Goal: Transaction & Acquisition: Purchase product/service

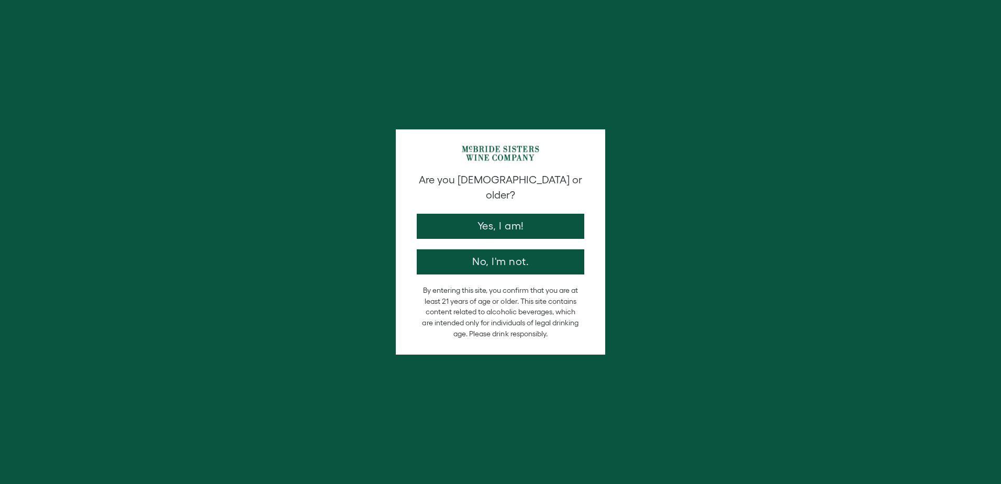
click at [847, 320] on div "Are you 21 years old or older? Yes, I am! No, I'm not. By entering this site, y…" at bounding box center [500, 242] width 1001 height 484
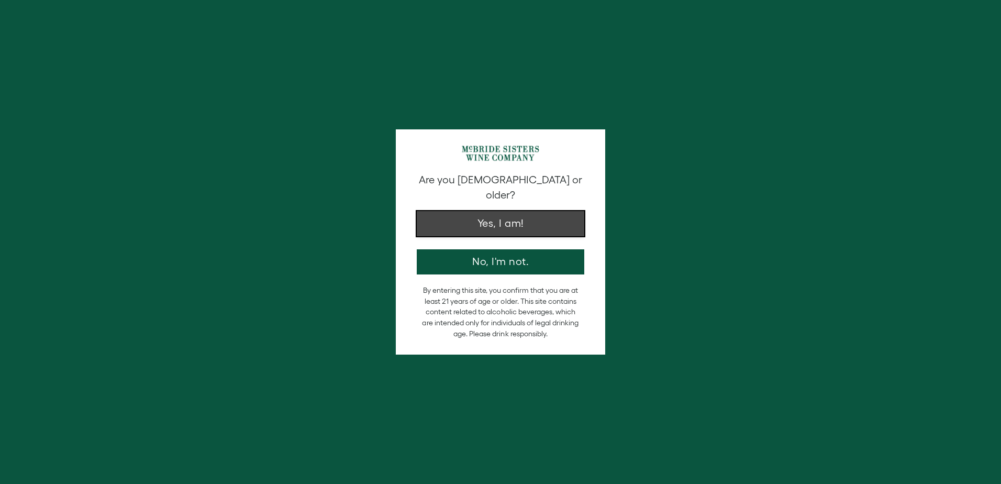
click at [517, 212] on button "Yes, I am!" at bounding box center [500, 223] width 167 height 25
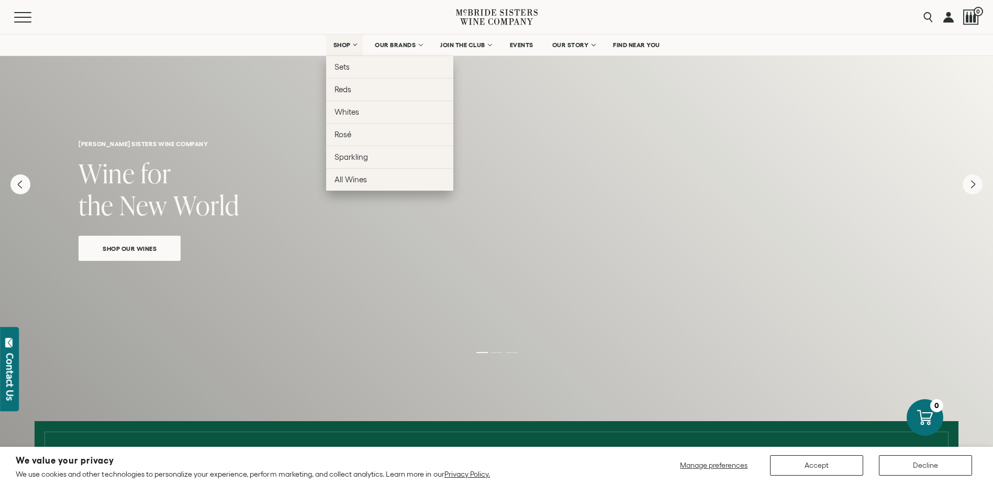
click at [346, 43] on span "SHOP" at bounding box center [342, 44] width 18 height 7
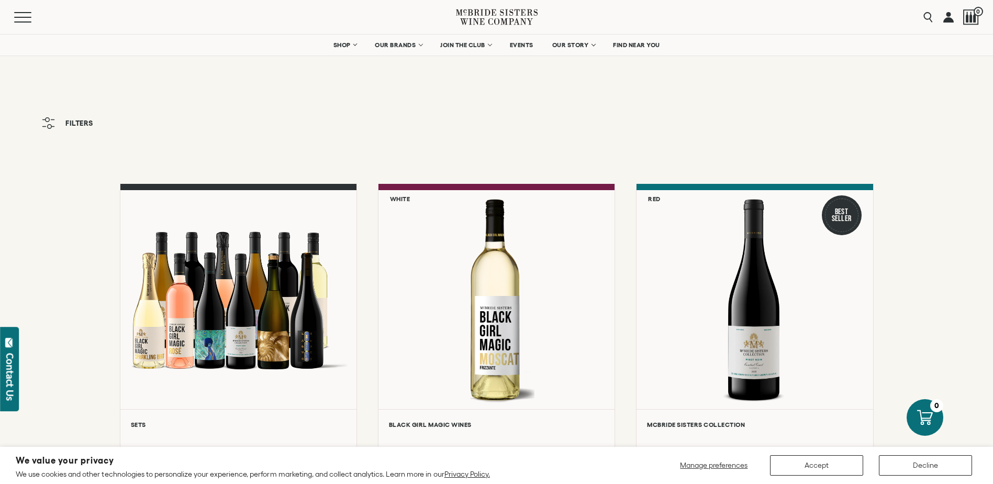
click at [89, 124] on span "Filters" at bounding box center [79, 122] width 28 height 7
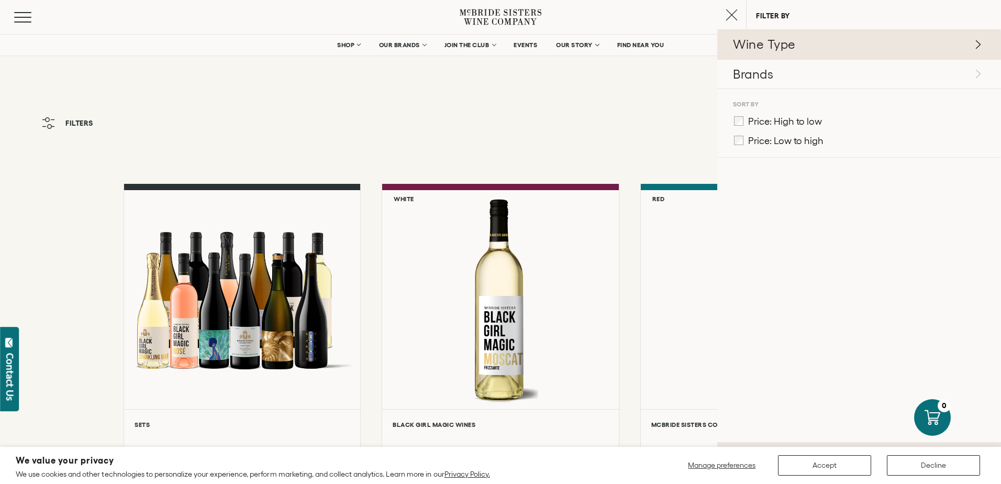
click at [827, 51] on p "Wine Type" at bounding box center [858, 45] width 250 height 18
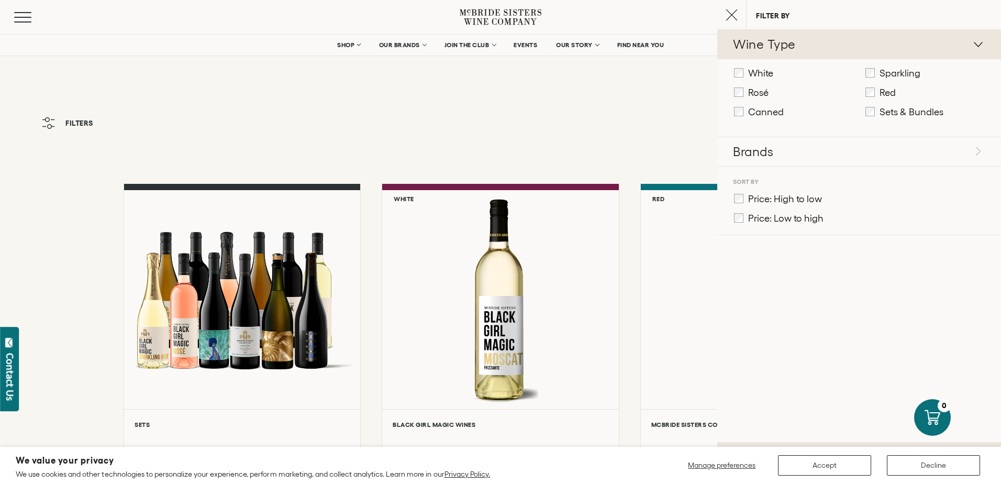
click at [827, 51] on p "Wine Type" at bounding box center [858, 45] width 250 height 18
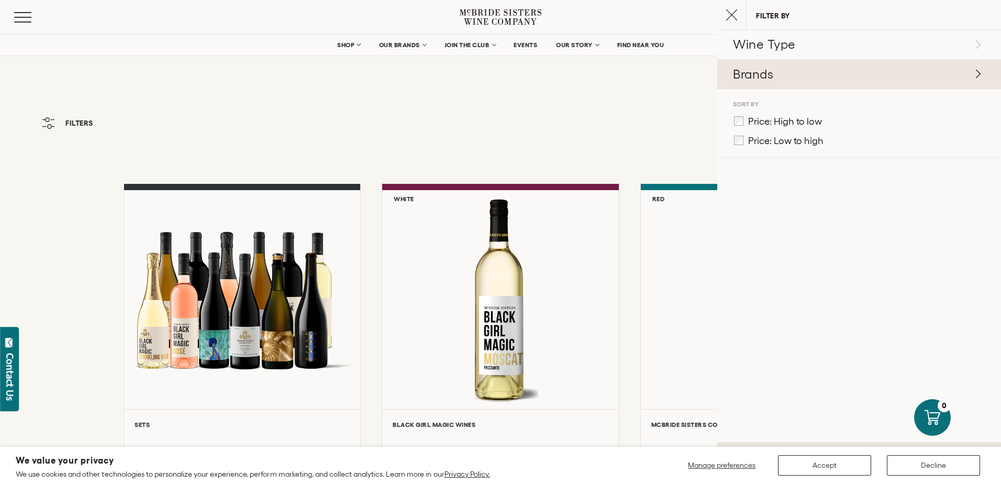
click at [826, 69] on p "Brands" at bounding box center [858, 74] width 250 height 18
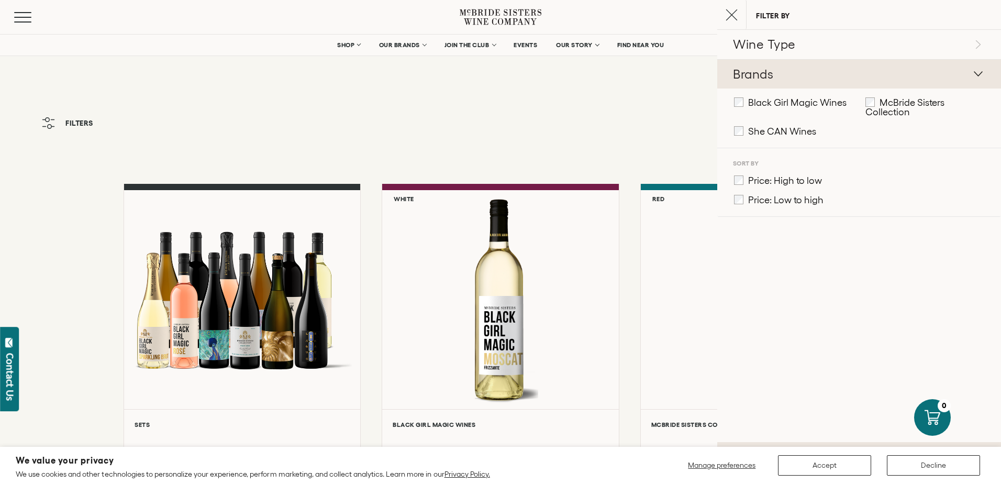
click at [826, 69] on p "Brands" at bounding box center [858, 74] width 250 height 18
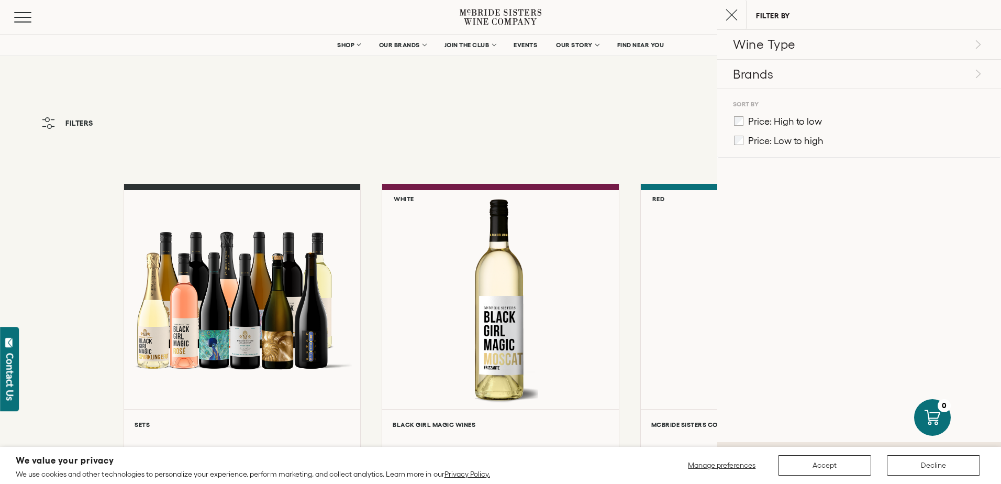
click at [411, 140] on div "Filters" at bounding box center [500, 128] width 1001 height 32
drag, startPoint x: 601, startPoint y: 81, endPoint x: 696, endPoint y: 61, distance: 97.2
click at [735, 28] on button "Close cart" at bounding box center [731, 14] width 29 height 29
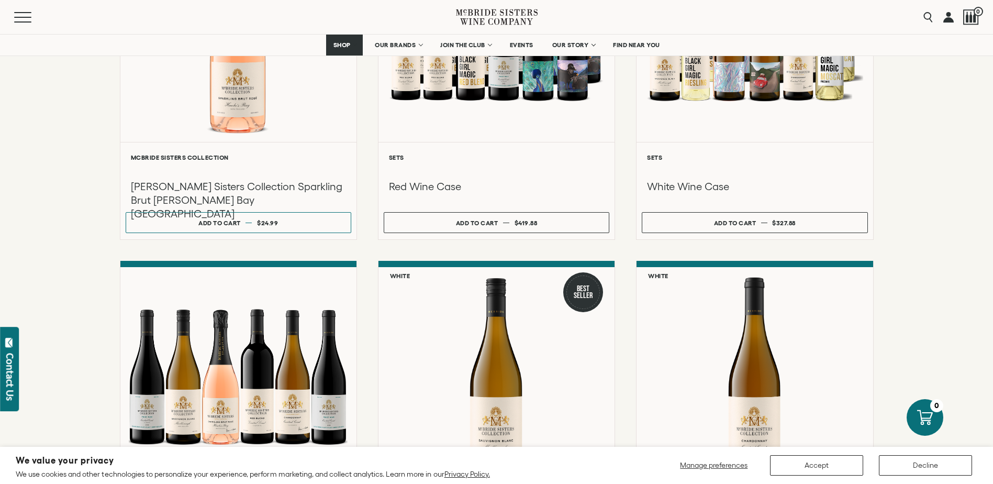
scroll to position [872, 0]
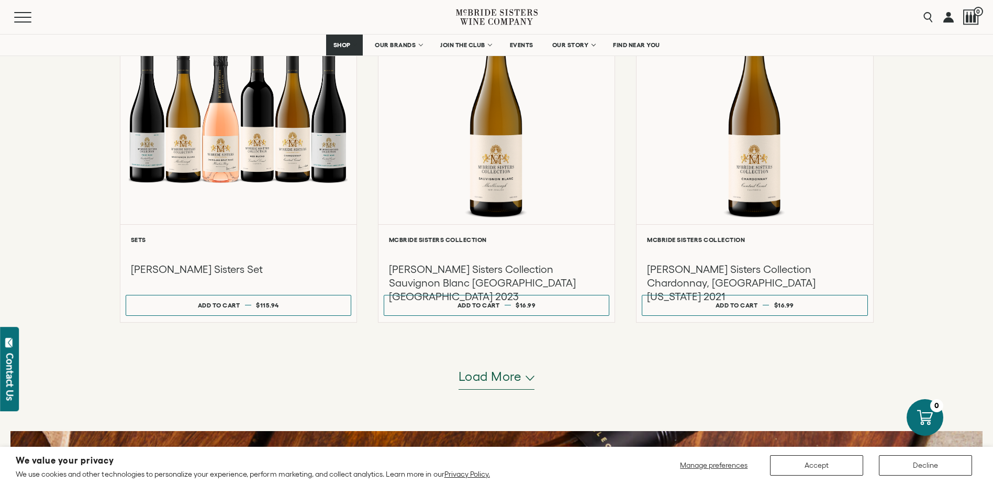
click at [510, 382] on span "Load more" at bounding box center [489, 376] width 63 height 18
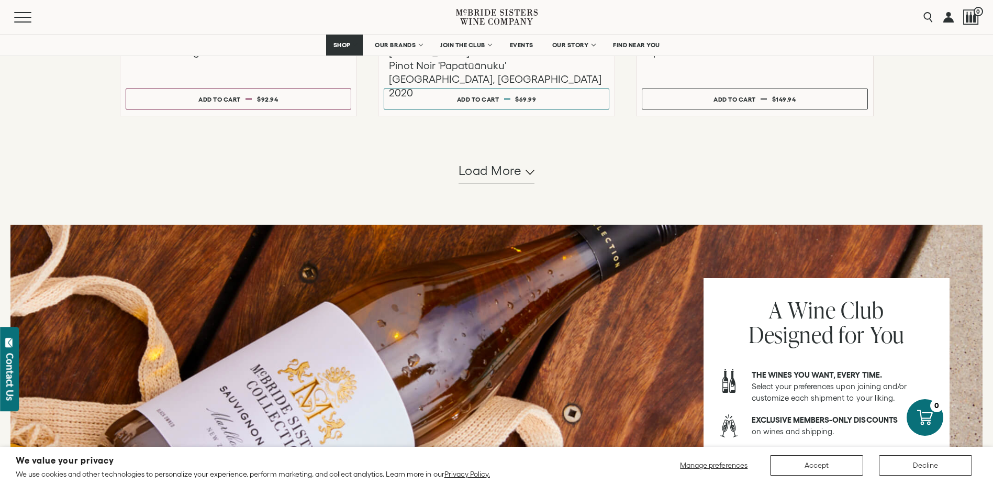
scroll to position [2006, 0]
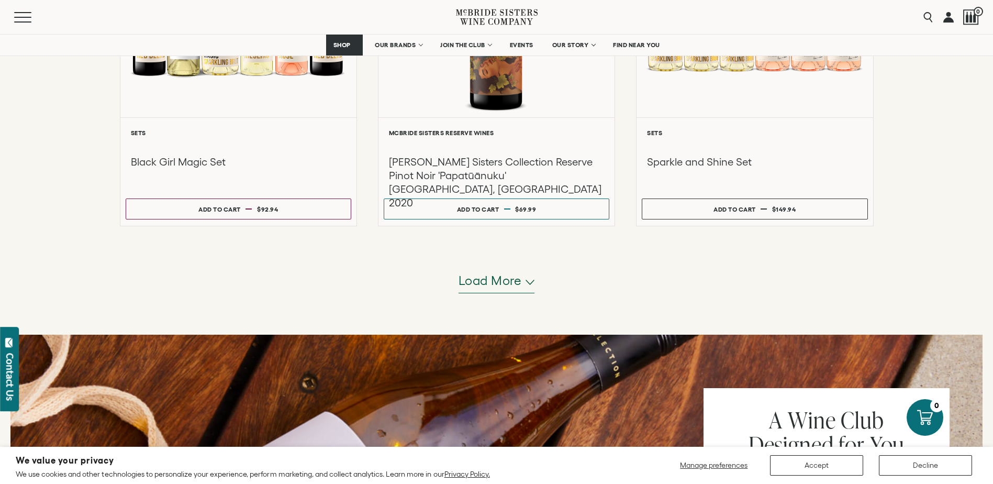
click at [511, 286] on span "Load more" at bounding box center [489, 281] width 63 height 18
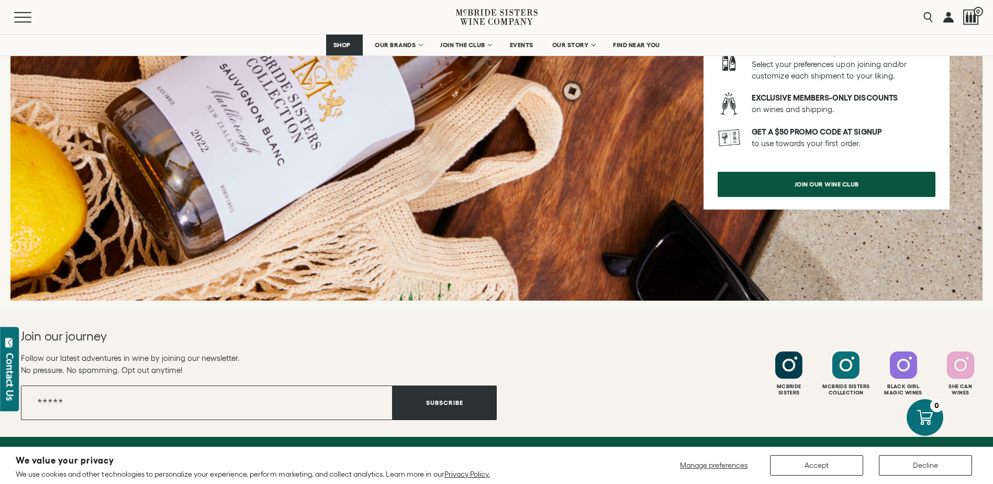
scroll to position [3053, 0]
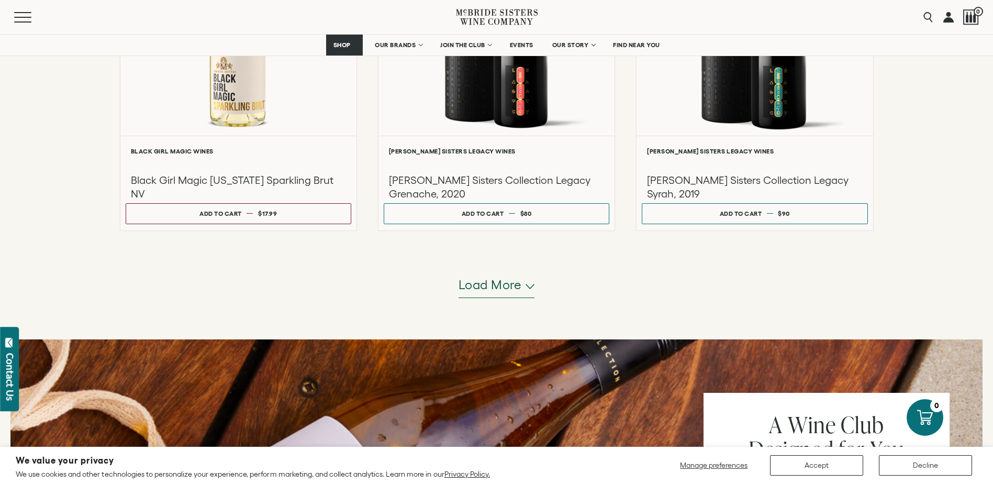
click at [522, 296] on button "Load more" at bounding box center [496, 285] width 76 height 25
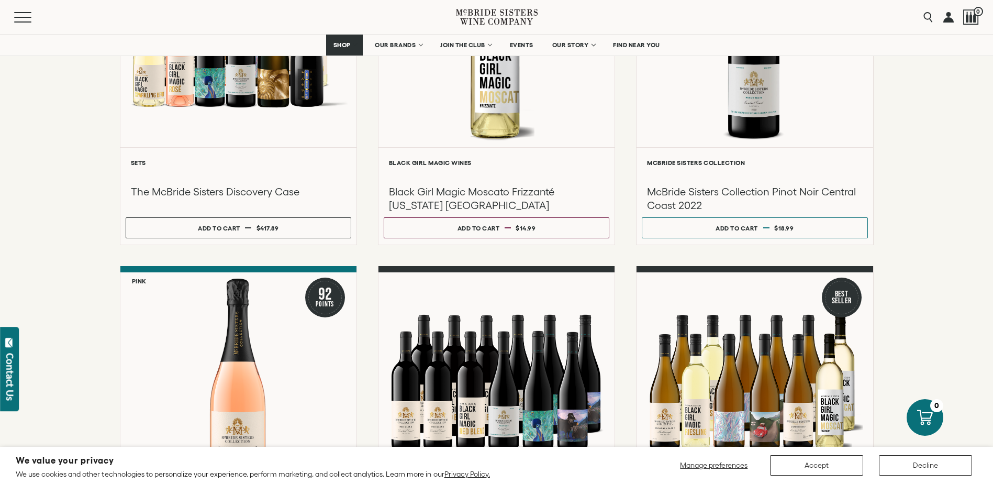
scroll to position [174, 0]
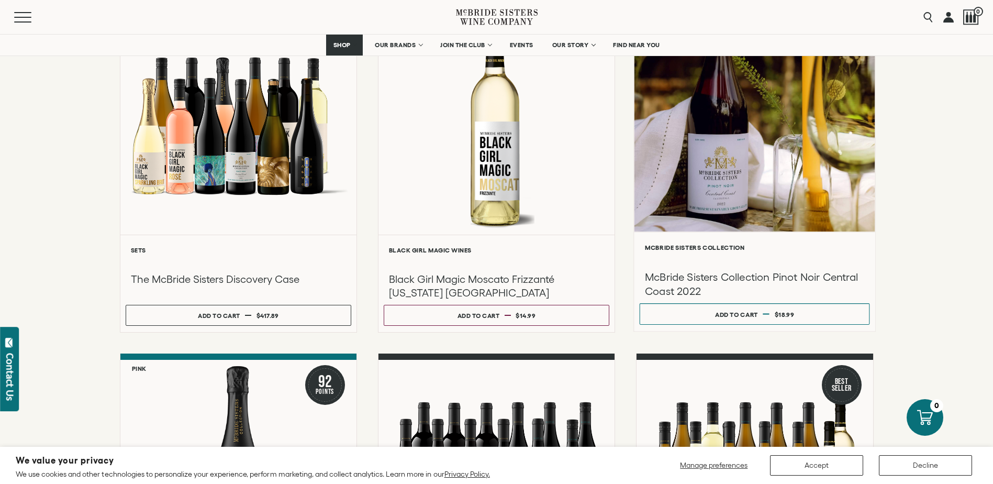
click at [750, 165] on div at bounding box center [754, 119] width 241 height 223
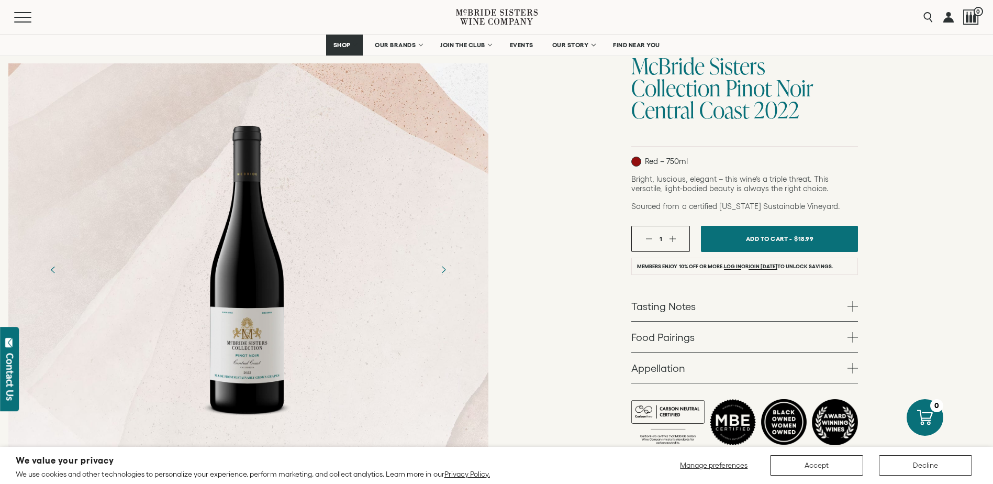
scroll to position [174, 0]
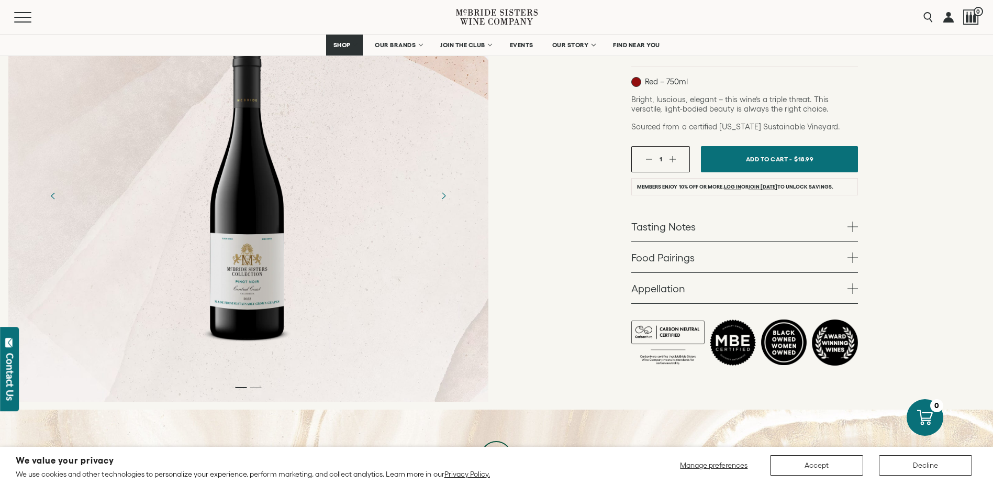
drag, startPoint x: 247, startPoint y: 250, endPoint x: 501, endPoint y: 283, distance: 257.0
click at [501, 283] on div "McBride Sisters Collection McBride Sisters Collection Pinot Noir Central Coast …" at bounding box center [745, 161] width 497 height 498
click at [443, 198] on icon "Next" at bounding box center [444, 195] width 4 height 7
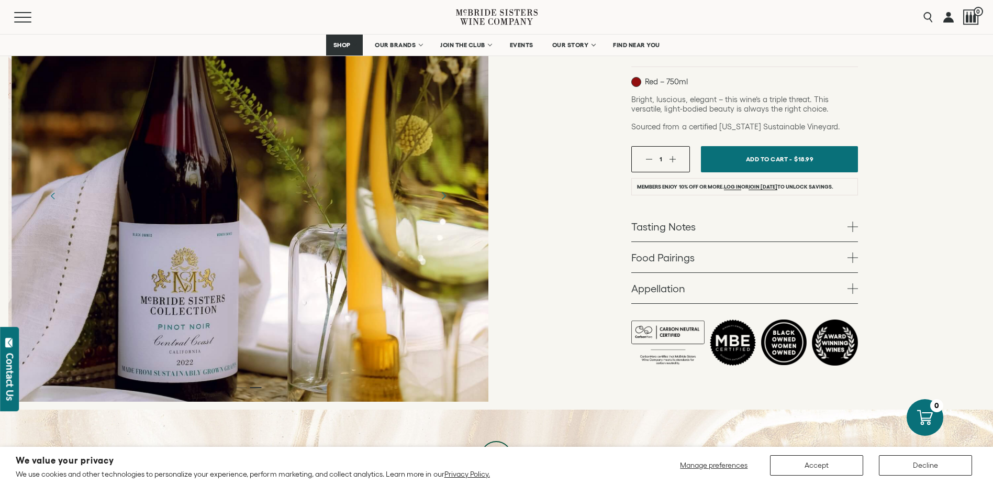
click at [443, 198] on icon "Next" at bounding box center [444, 195] width 4 height 7
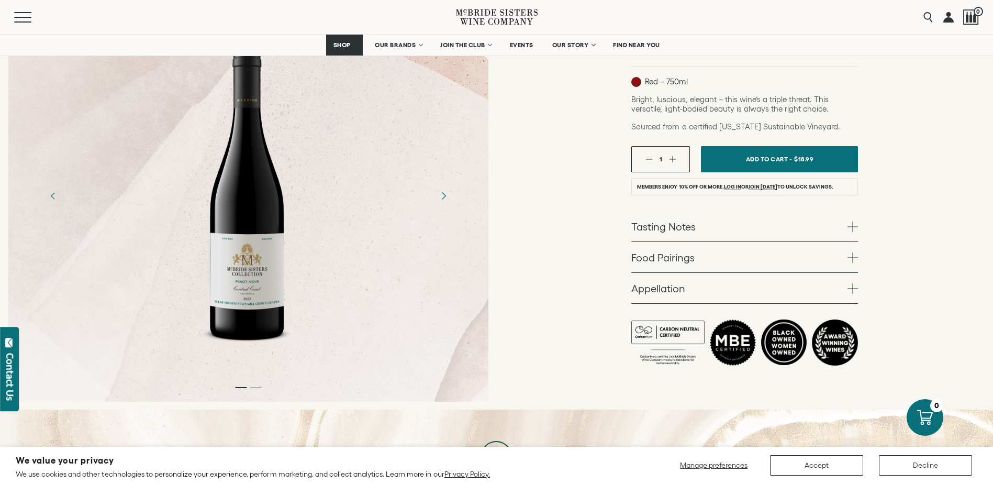
click at [441, 196] on icon "Next" at bounding box center [443, 195] width 18 height 18
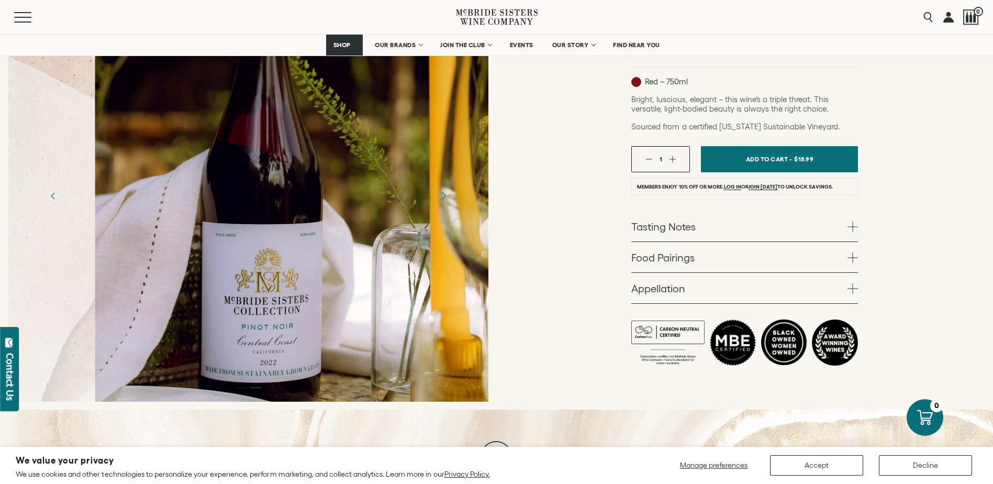
click at [441, 196] on icon "Next" at bounding box center [443, 195] width 18 height 18
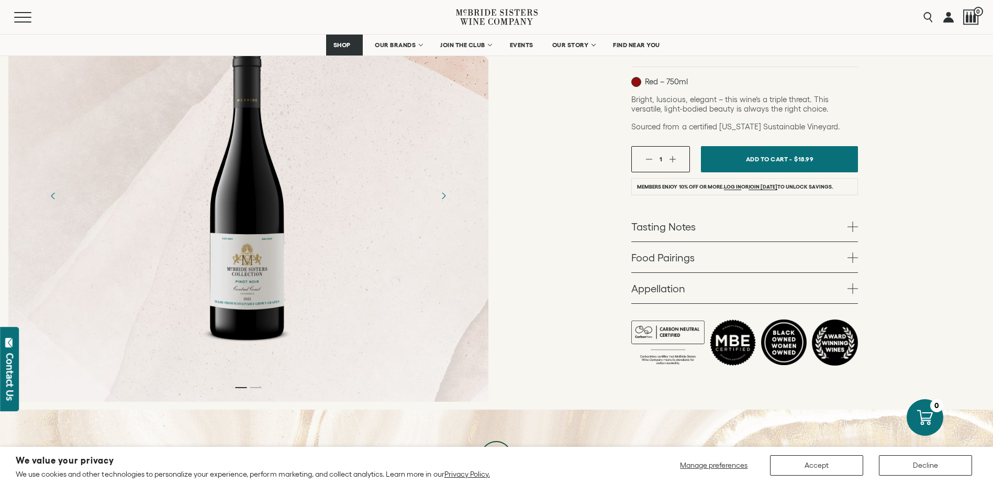
drag, startPoint x: 279, startPoint y: 232, endPoint x: 452, endPoint y: 293, distance: 183.7
click at [493, 298] on div at bounding box center [248, 161] width 497 height 498
drag, startPoint x: 264, startPoint y: 270, endPoint x: 487, endPoint y: 233, distance: 226.0
click at [497, 232] on div "McBride Sisters Collection McBride Sisters Collection Pinot Noir Central Coast …" at bounding box center [745, 161] width 497 height 498
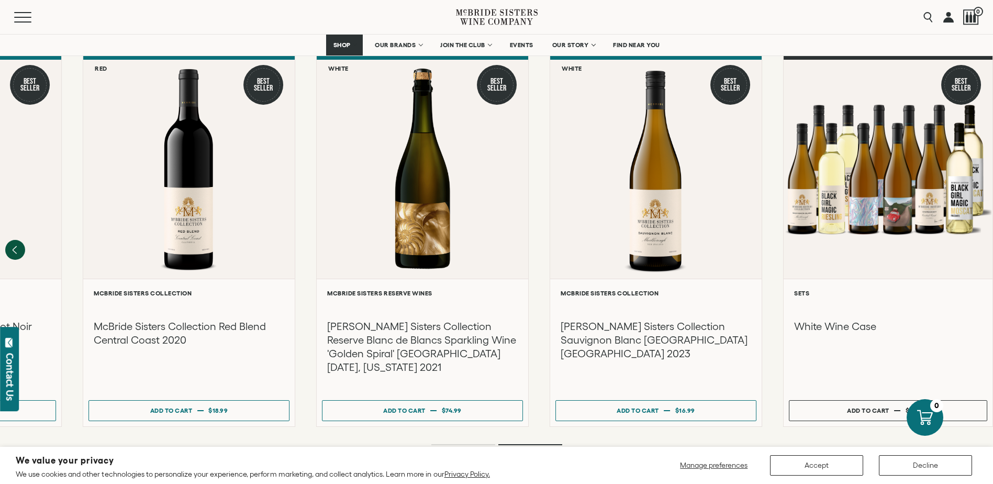
scroll to position [1308, 0]
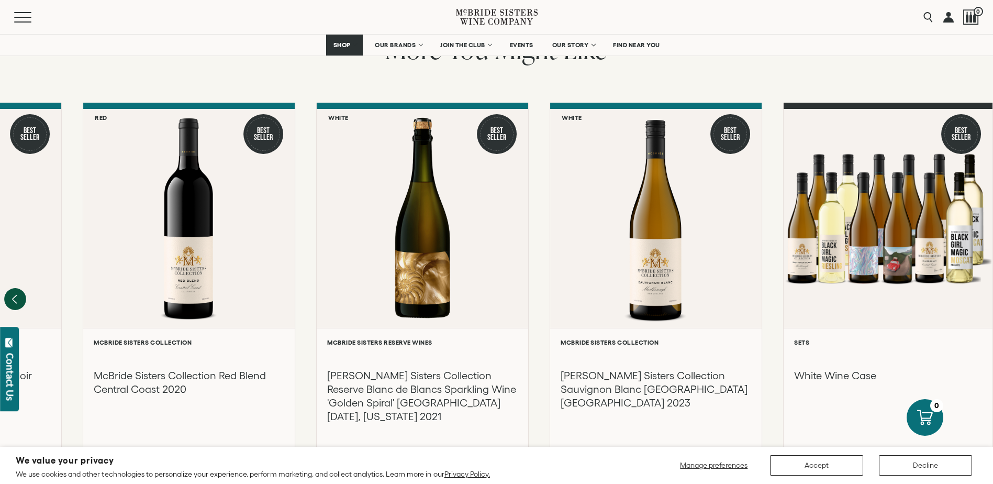
click at [18, 288] on icon "Previous" at bounding box center [15, 299] width 22 height 22
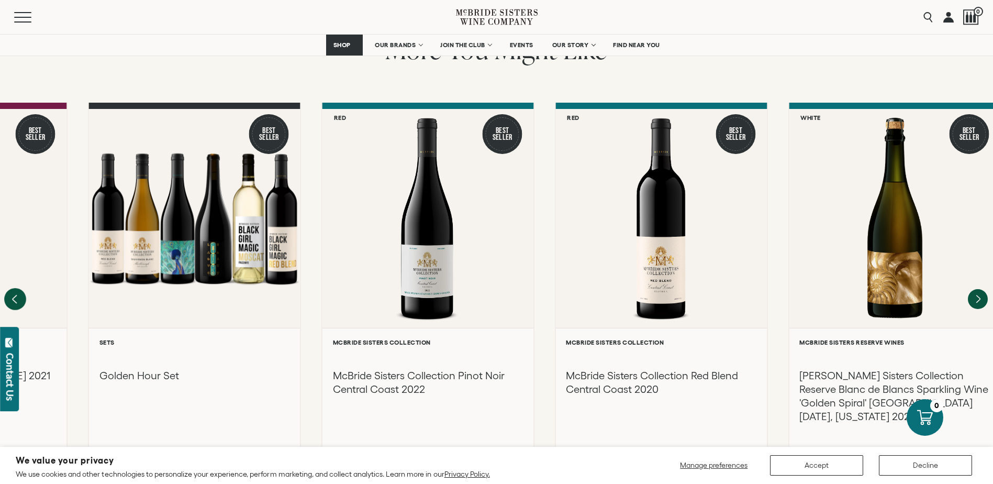
click at [0, 0] on div at bounding box center [0, 0] width 0 height 0
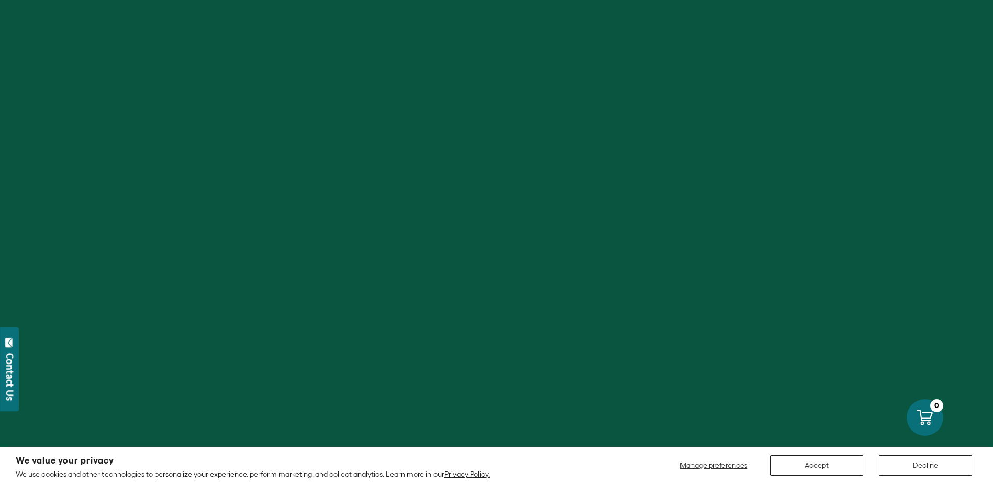
scroll to position [1308, 0]
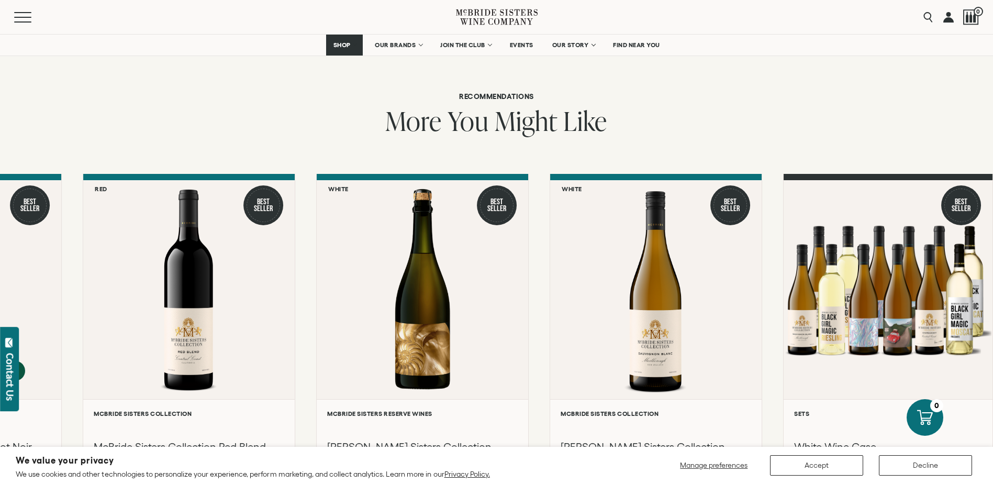
click at [105, 122] on div "Recommendations More You Might Like Pink Best Seller" at bounding box center [496, 330] width 993 height 475
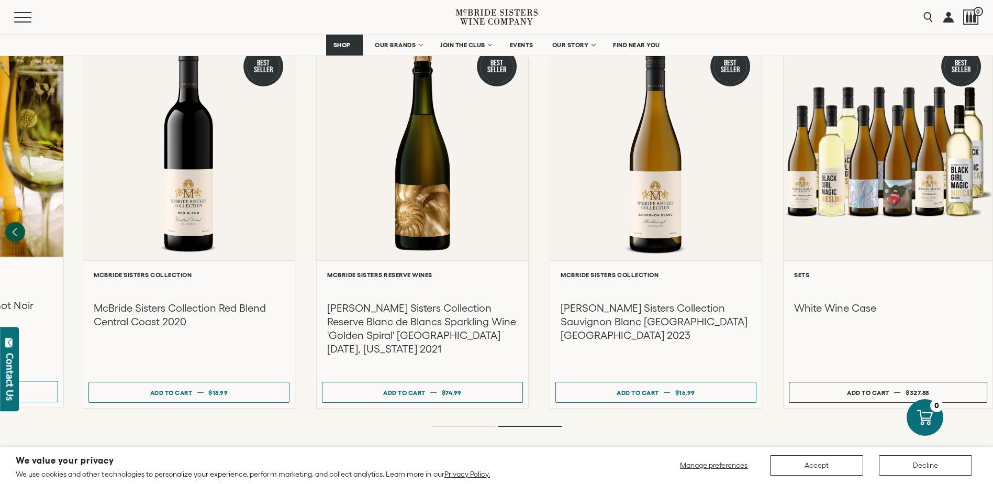
scroll to position [1483, 0]
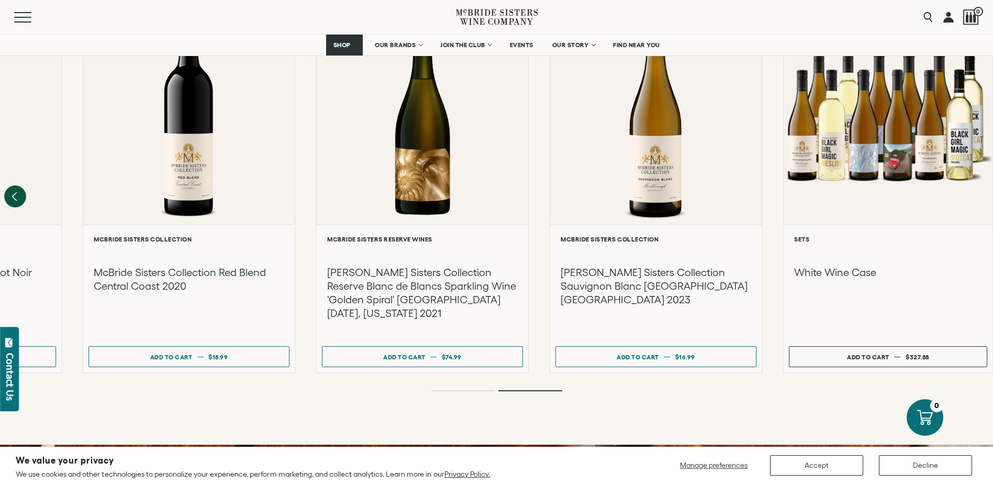
click at [15, 192] on icon "Previous" at bounding box center [15, 196] width 4 height 8
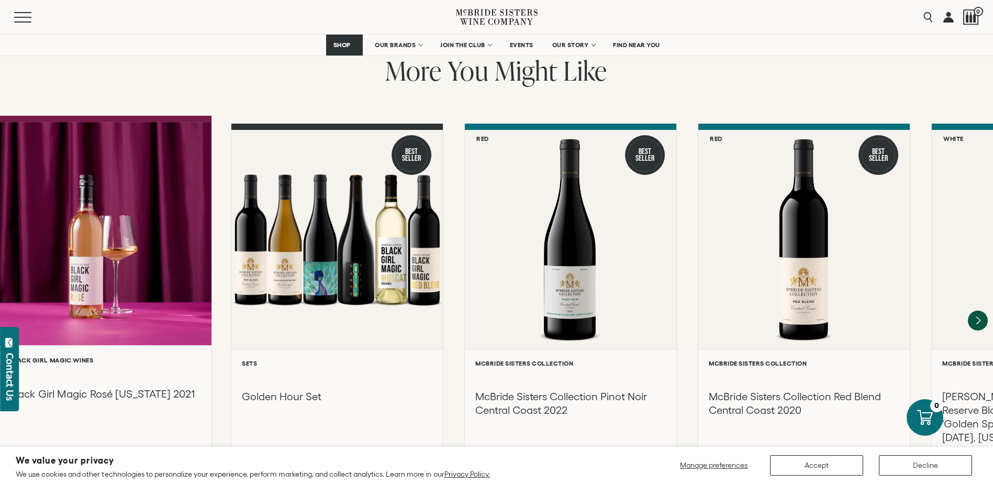
scroll to position [1396, 0]
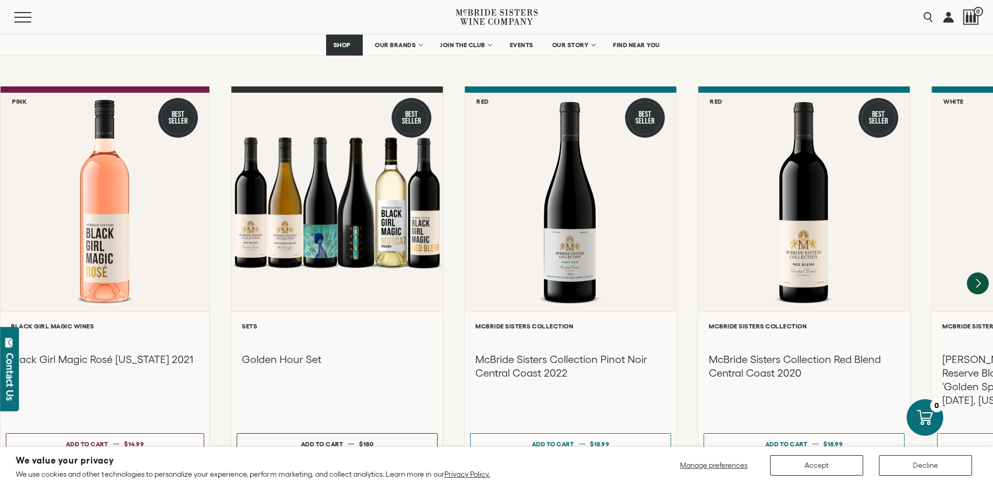
click at [980, 272] on icon "Next" at bounding box center [978, 283] width 22 height 22
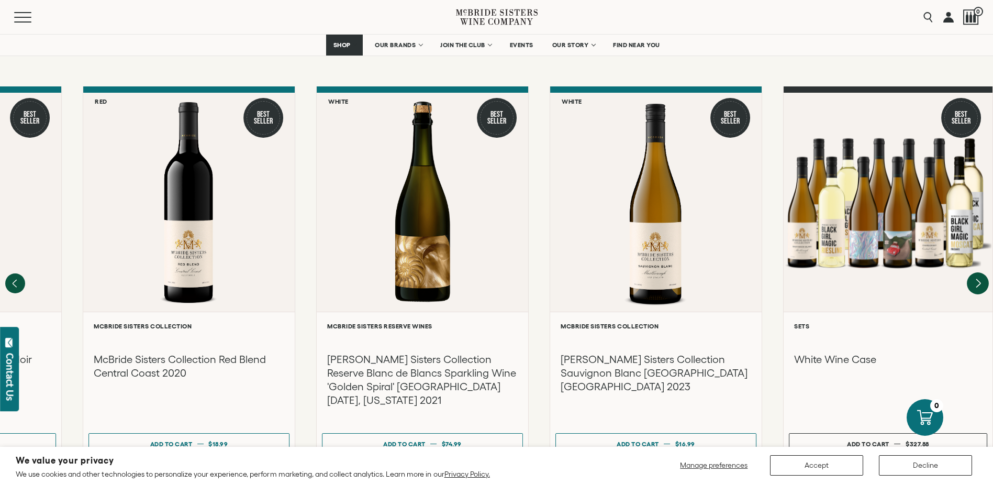
click at [980, 265] on div at bounding box center [888, 202] width 209 height 219
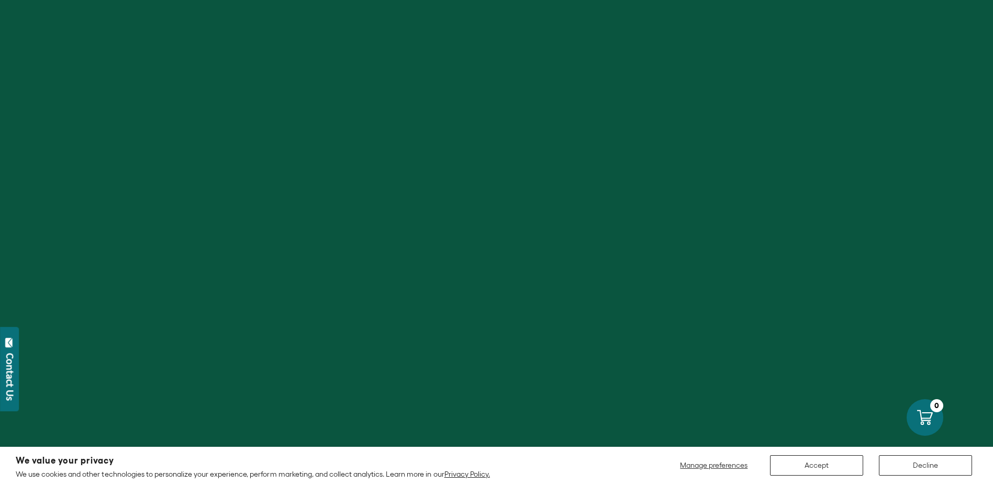
scroll to position [1396, 0]
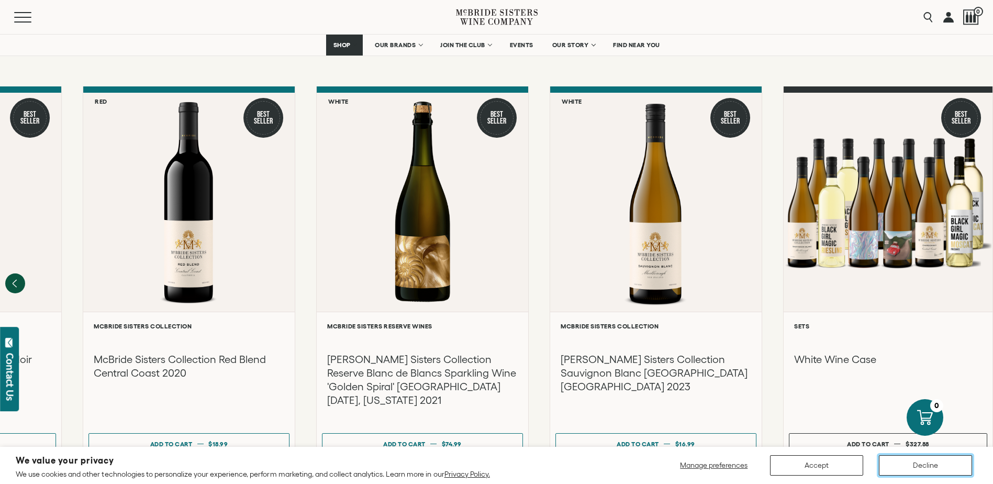
click at [940, 467] on button "Decline" at bounding box center [925, 465] width 93 height 20
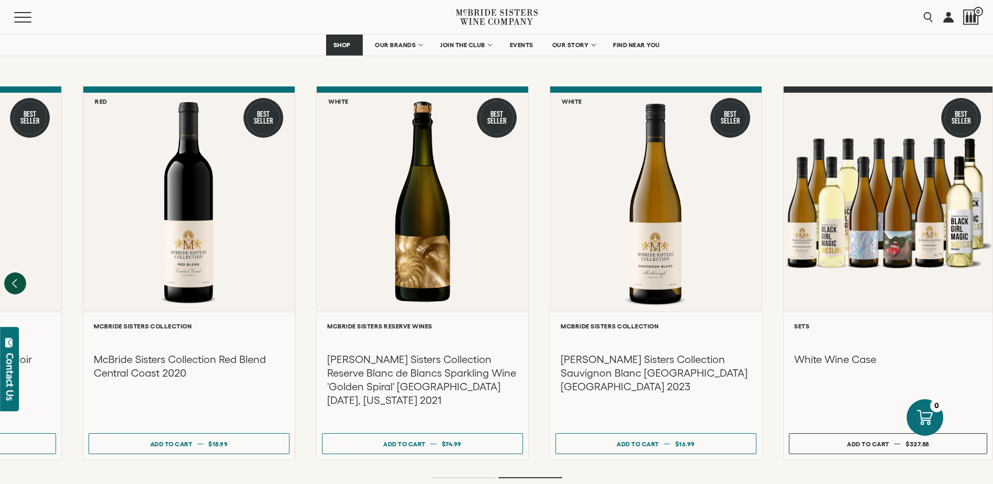
click at [14, 279] on icon "Previous" at bounding box center [15, 283] width 4 height 8
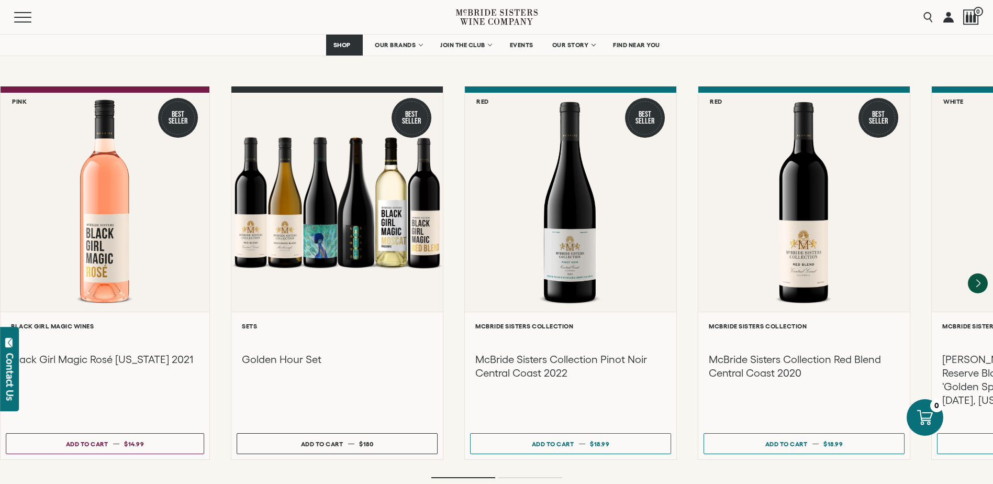
click at [689, 58] on div "Recommendations More You Might Like Pink Best Seller" at bounding box center [496, 242] width 993 height 475
